Goal: Navigation & Orientation: Find specific page/section

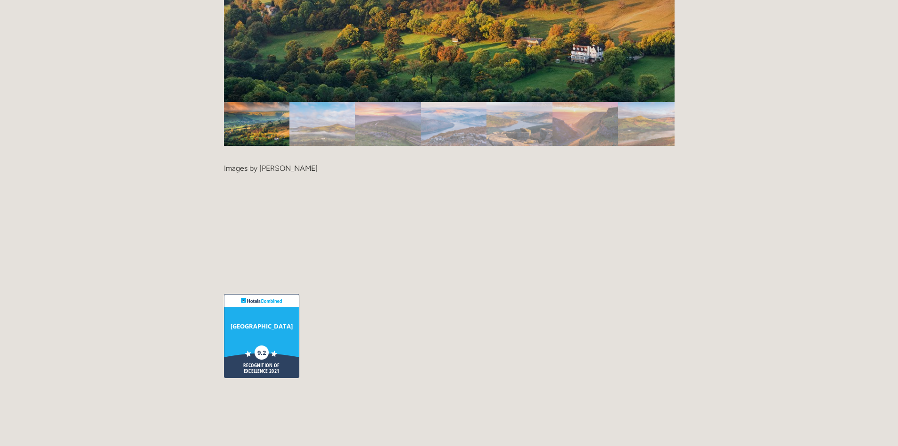
scroll to position [2169, 0]
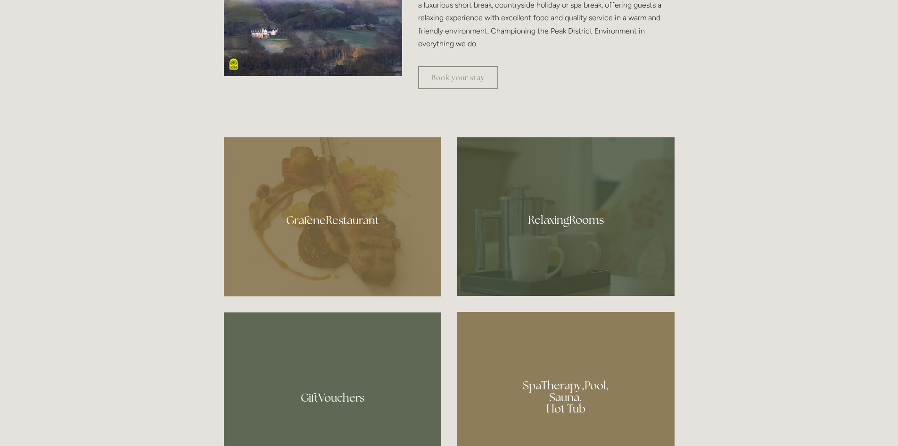
scroll to position [519, 0]
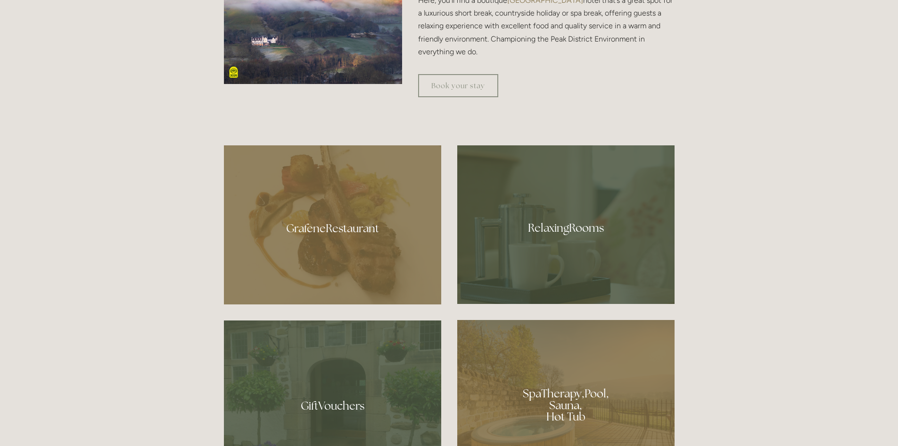
click at [566, 229] on div at bounding box center [565, 224] width 217 height 158
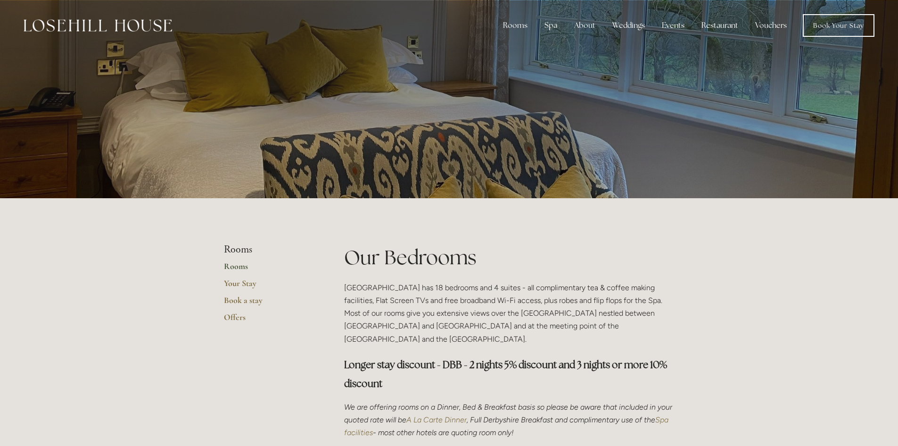
click at [247, 266] on link "Rooms" at bounding box center [269, 269] width 90 height 17
click at [824, 21] on link "Book Your Stay" at bounding box center [839, 25] width 72 height 23
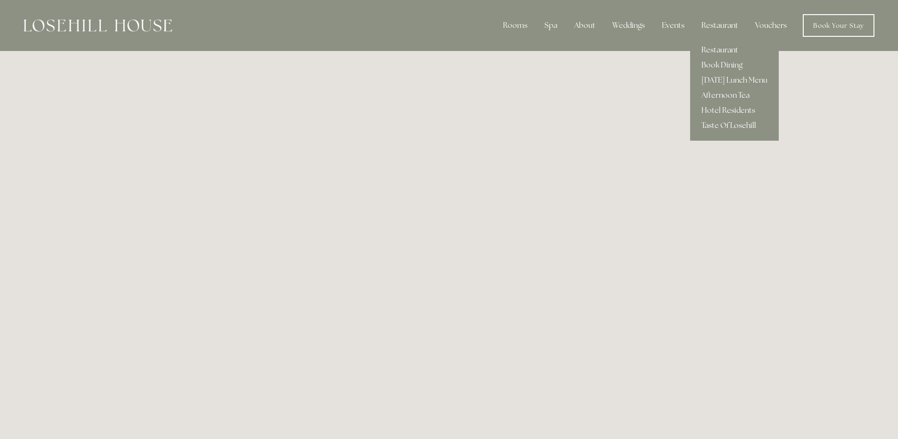
click at [719, 46] on link "Restaurant" at bounding box center [734, 49] width 89 height 15
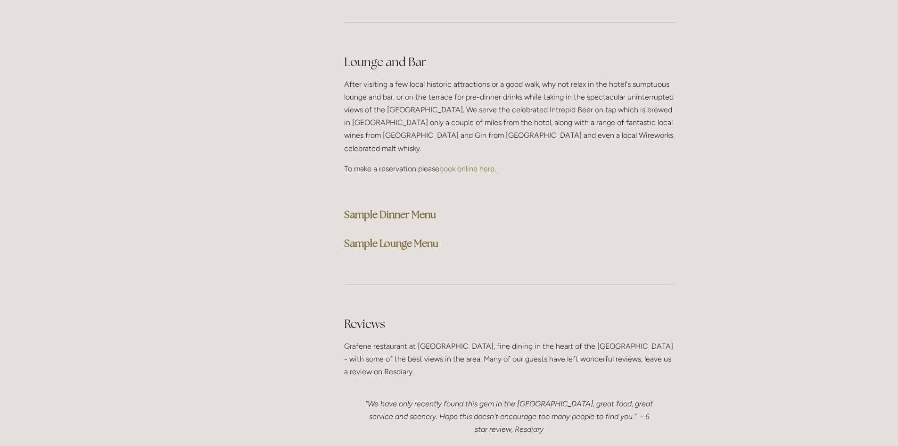
scroll to position [2358, 0]
